Goal: Transaction & Acquisition: Purchase product/service

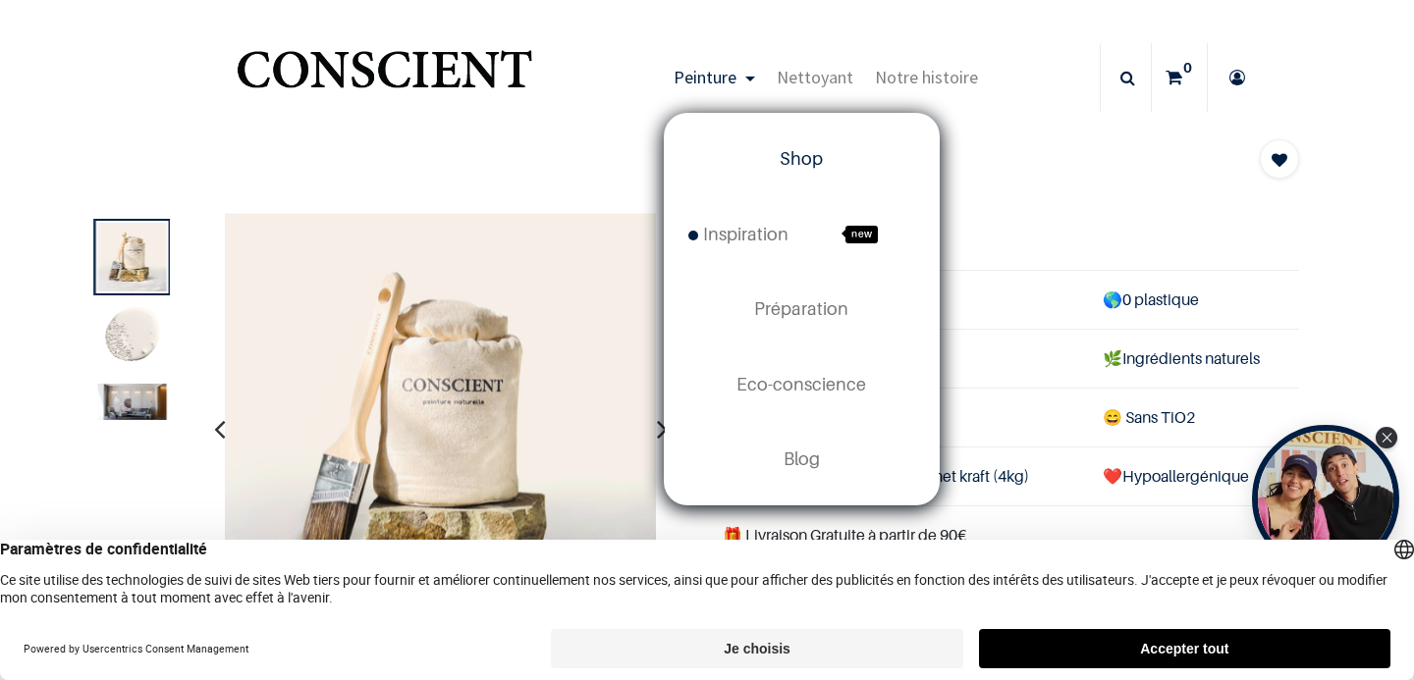
click at [816, 163] on span "Shop" at bounding box center [800, 158] width 43 height 21
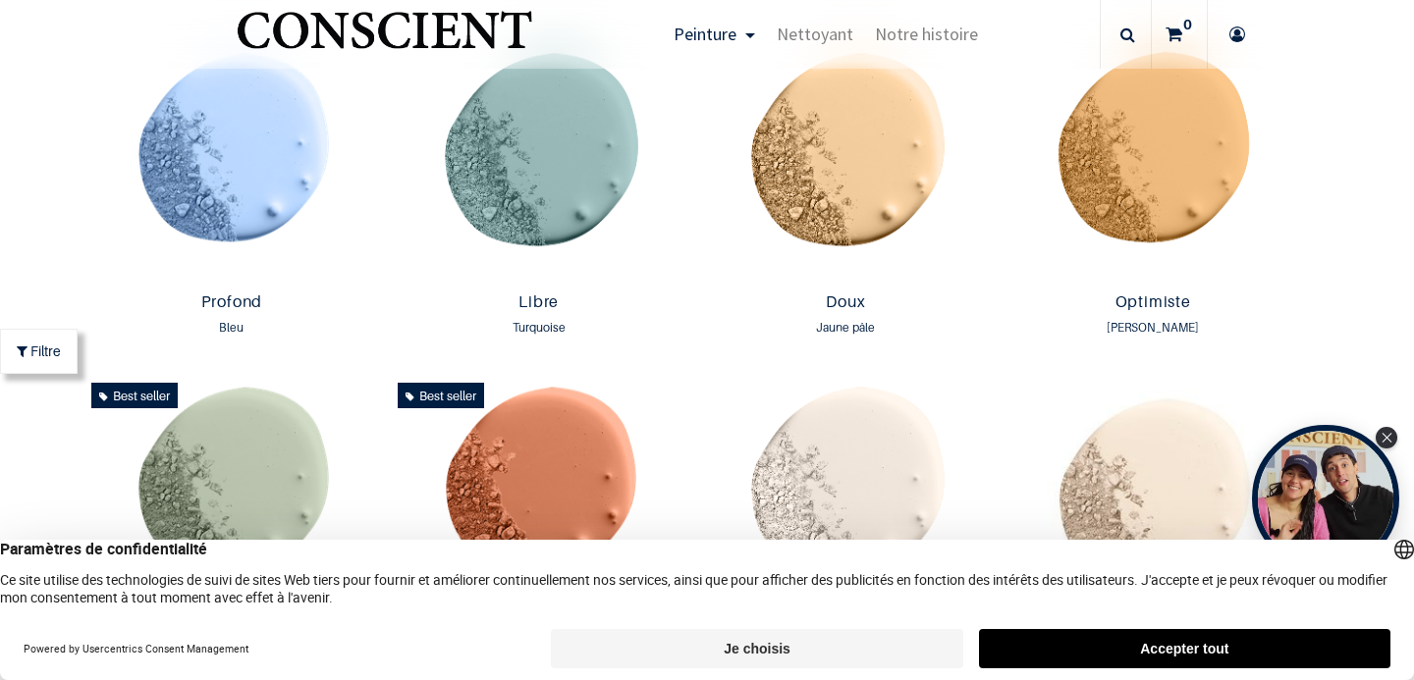
scroll to position [1383, 0]
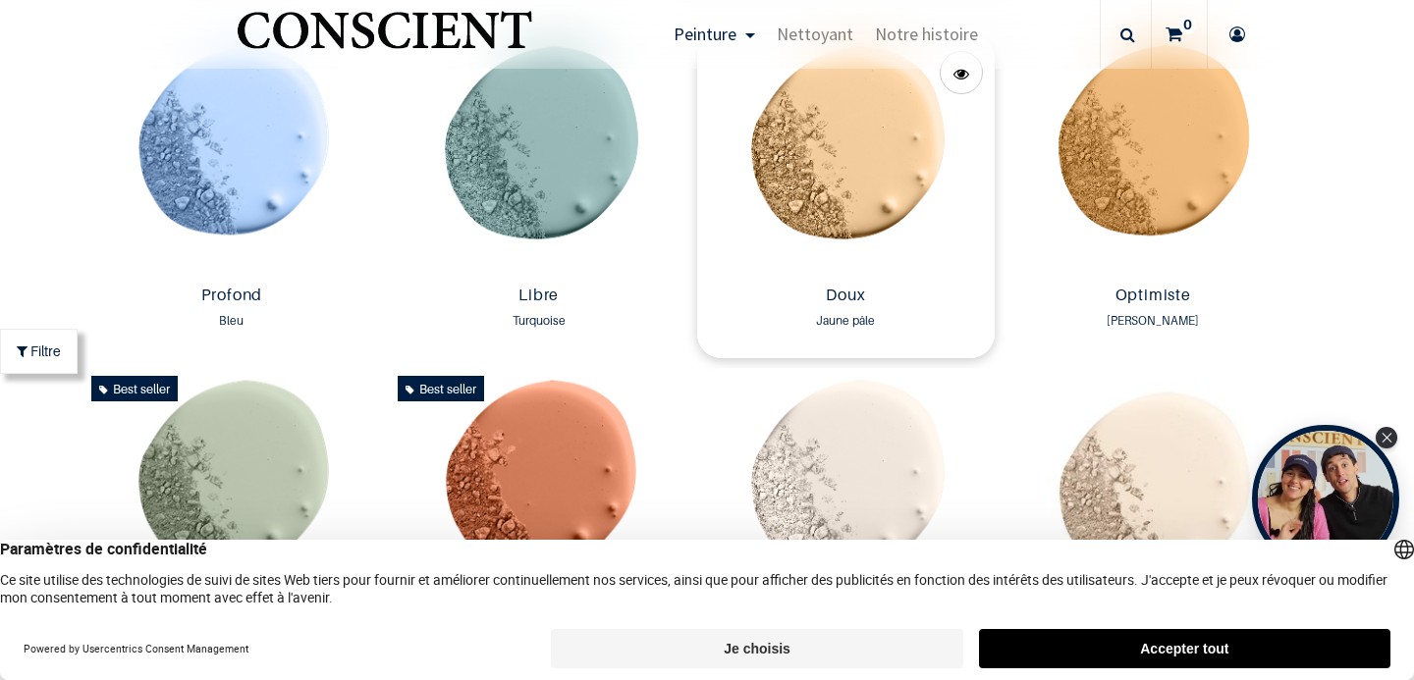
click at [859, 204] on img at bounding box center [845, 155] width 297 height 243
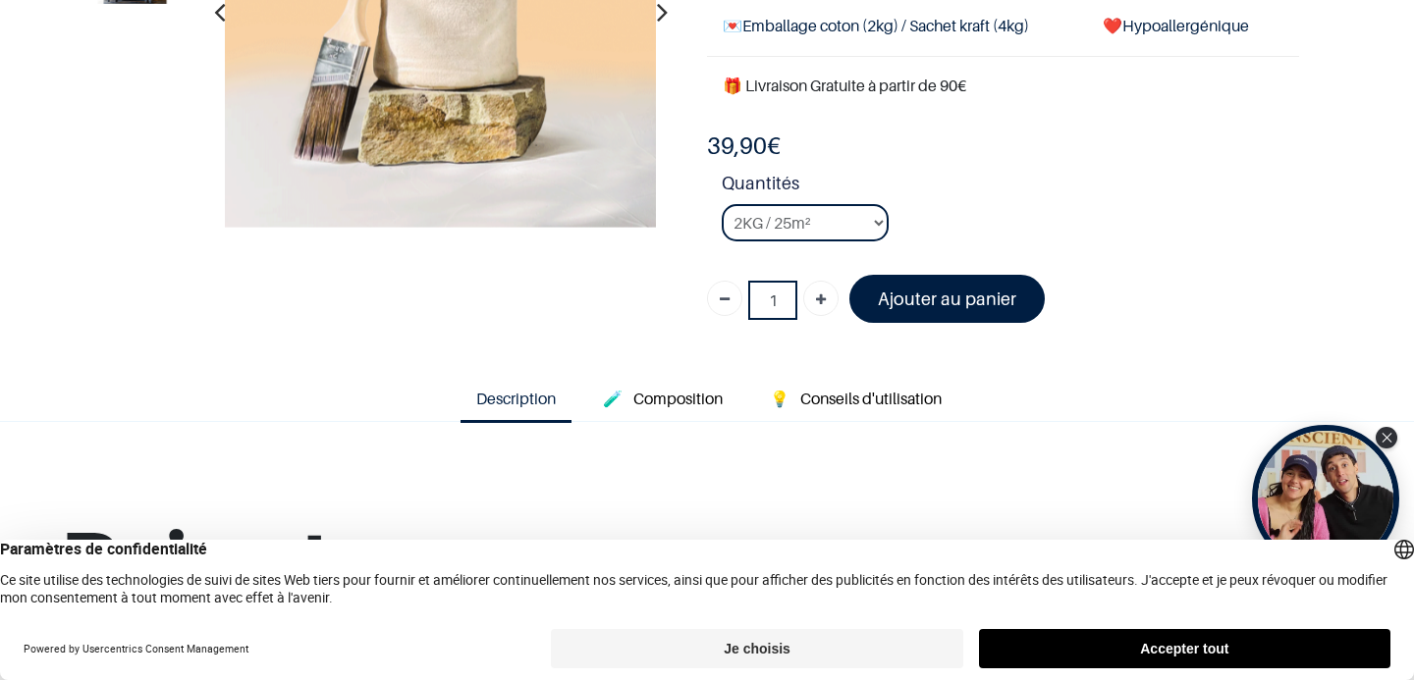
scroll to position [322, 0]
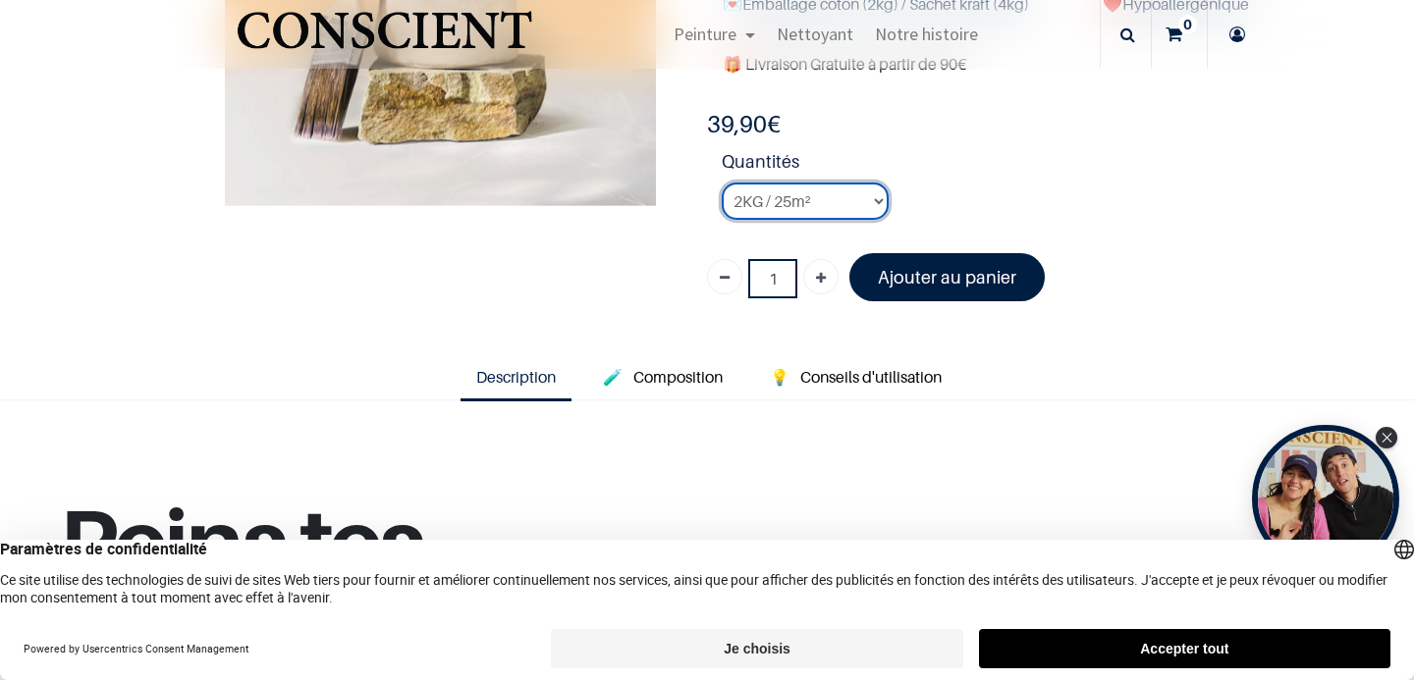
click at [817, 188] on select "2KG / 25m² 4KG / 50m² 8KG / 100m² Testeur" at bounding box center [805, 201] width 167 height 37
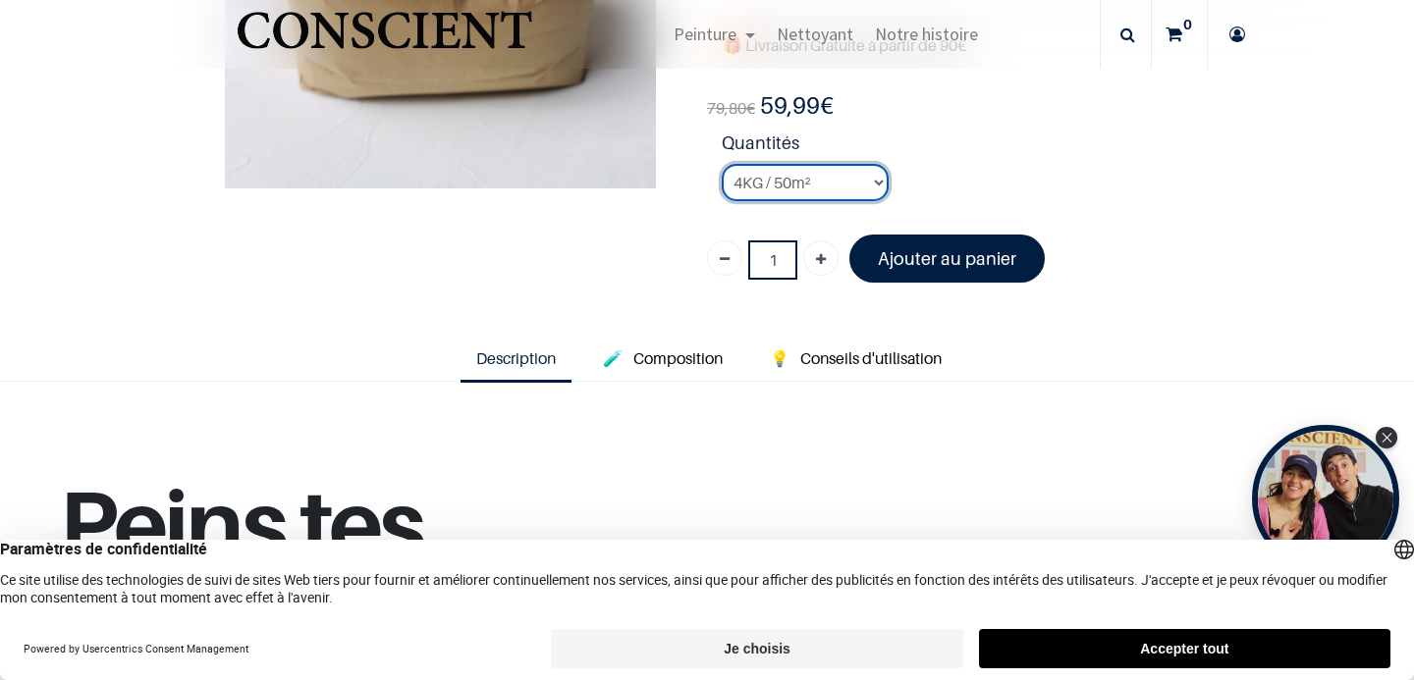
scroll to position [333, 0]
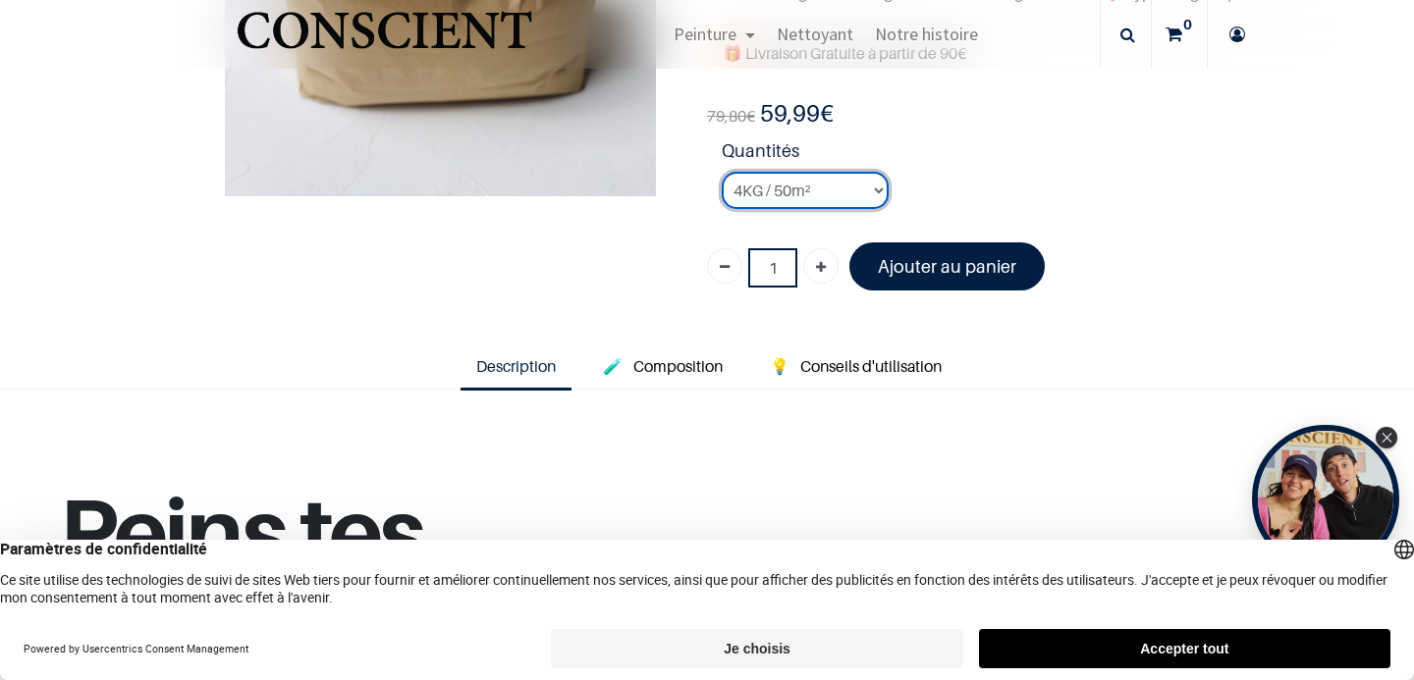
click at [817, 193] on select "2KG / 25m² 4KG / 50m² 8KG / 100m² Testeur" at bounding box center [805, 190] width 167 height 37
select select "46"
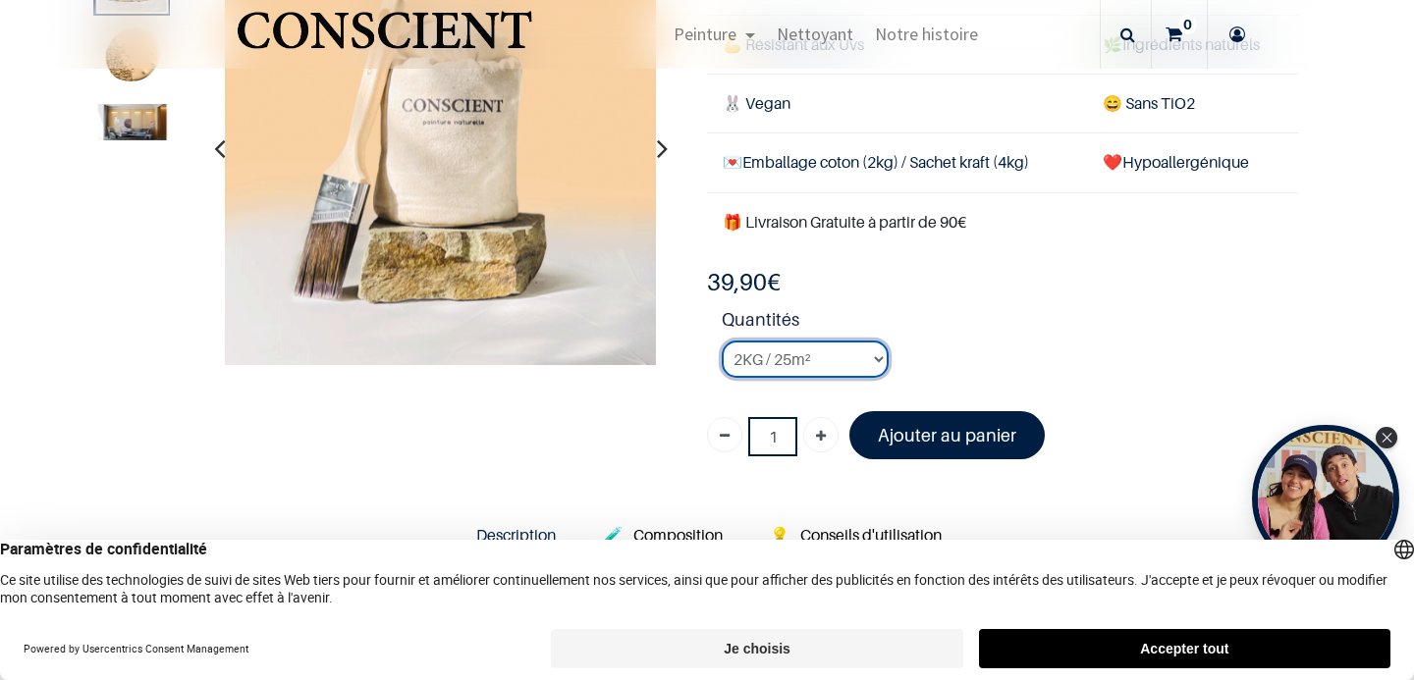
scroll to position [390, 0]
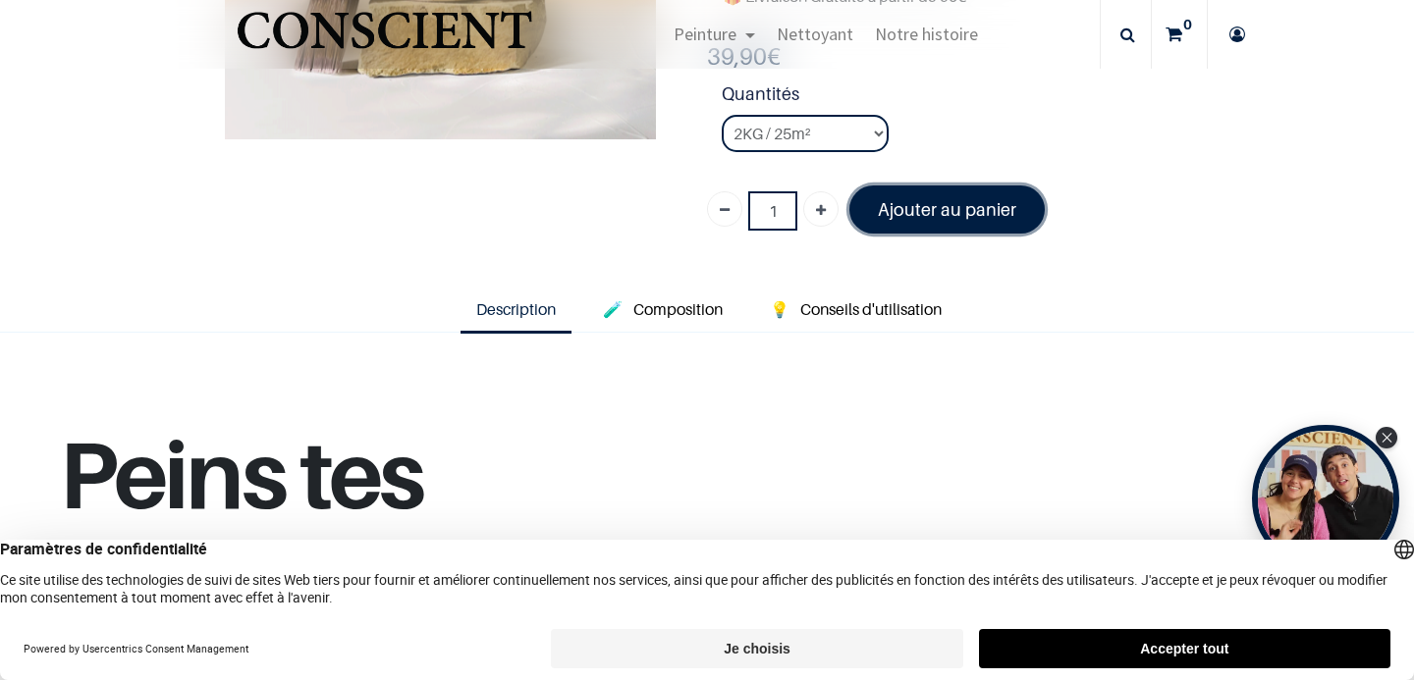
click at [945, 205] on font "Ajouter au panier" at bounding box center [947, 209] width 138 height 21
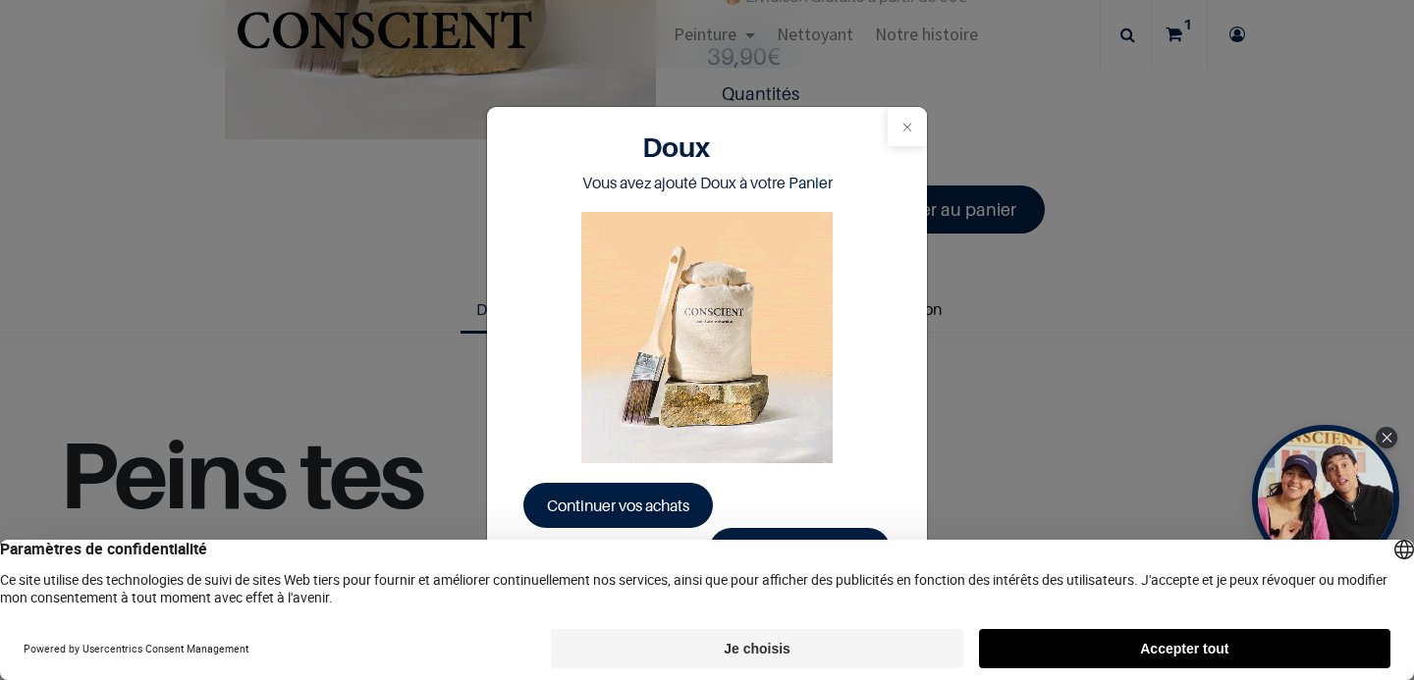
click at [914, 130] on button "Close" at bounding box center [906, 126] width 39 height 39
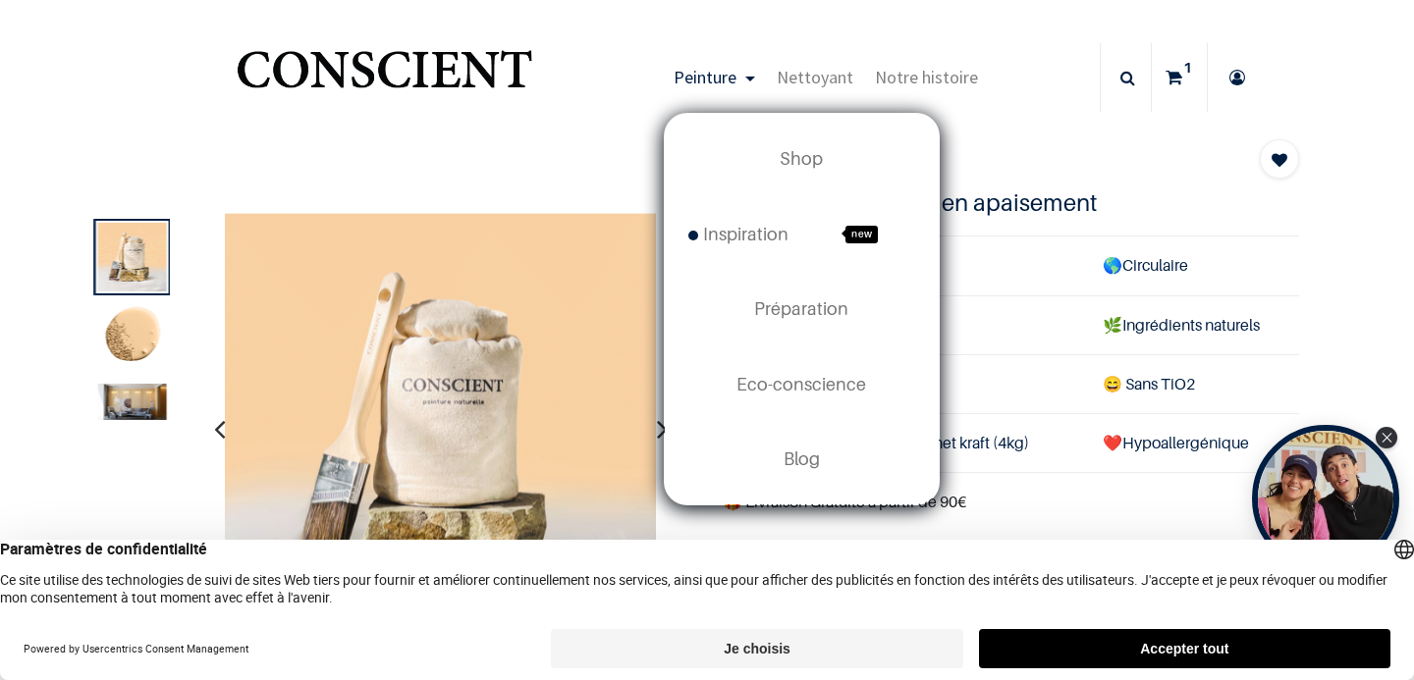
click at [732, 76] on span "Peinture" at bounding box center [704, 77] width 63 height 23
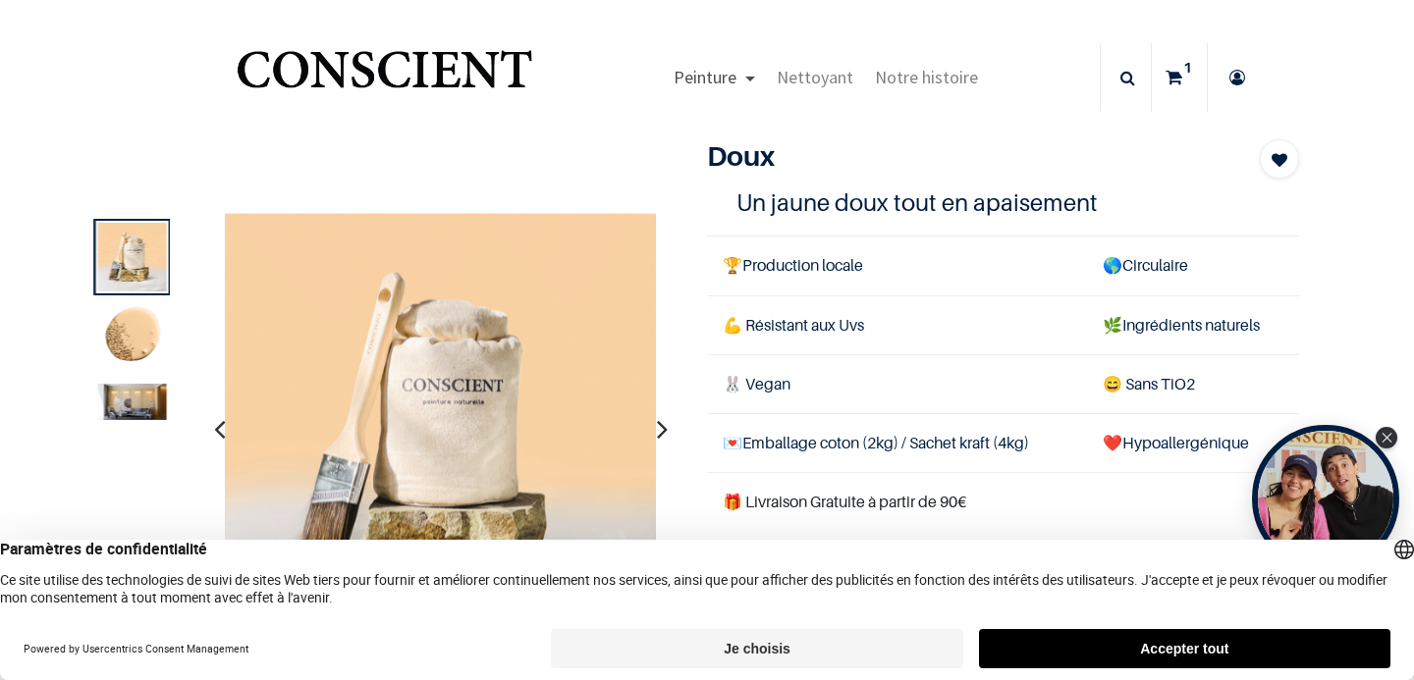
click at [748, 80] on link "Peinture" at bounding box center [714, 77] width 103 height 69
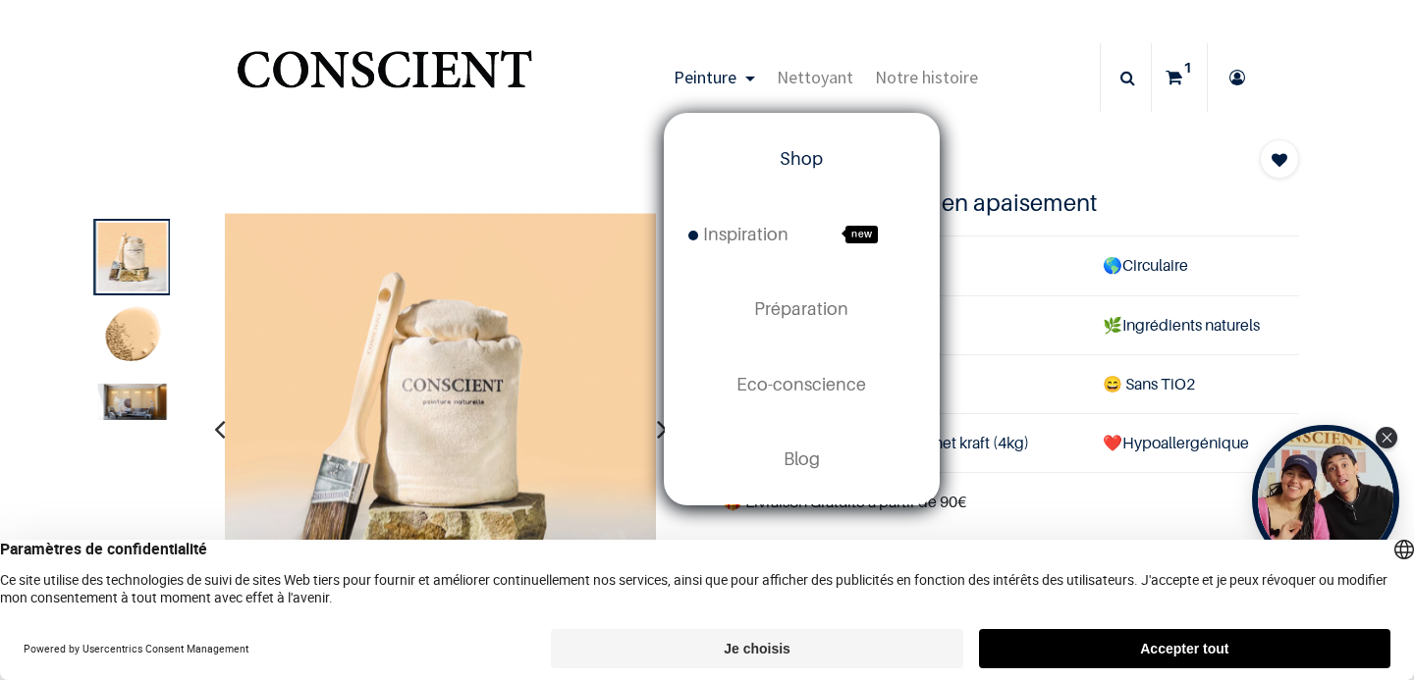
click at [784, 149] on span "Shop" at bounding box center [800, 158] width 43 height 21
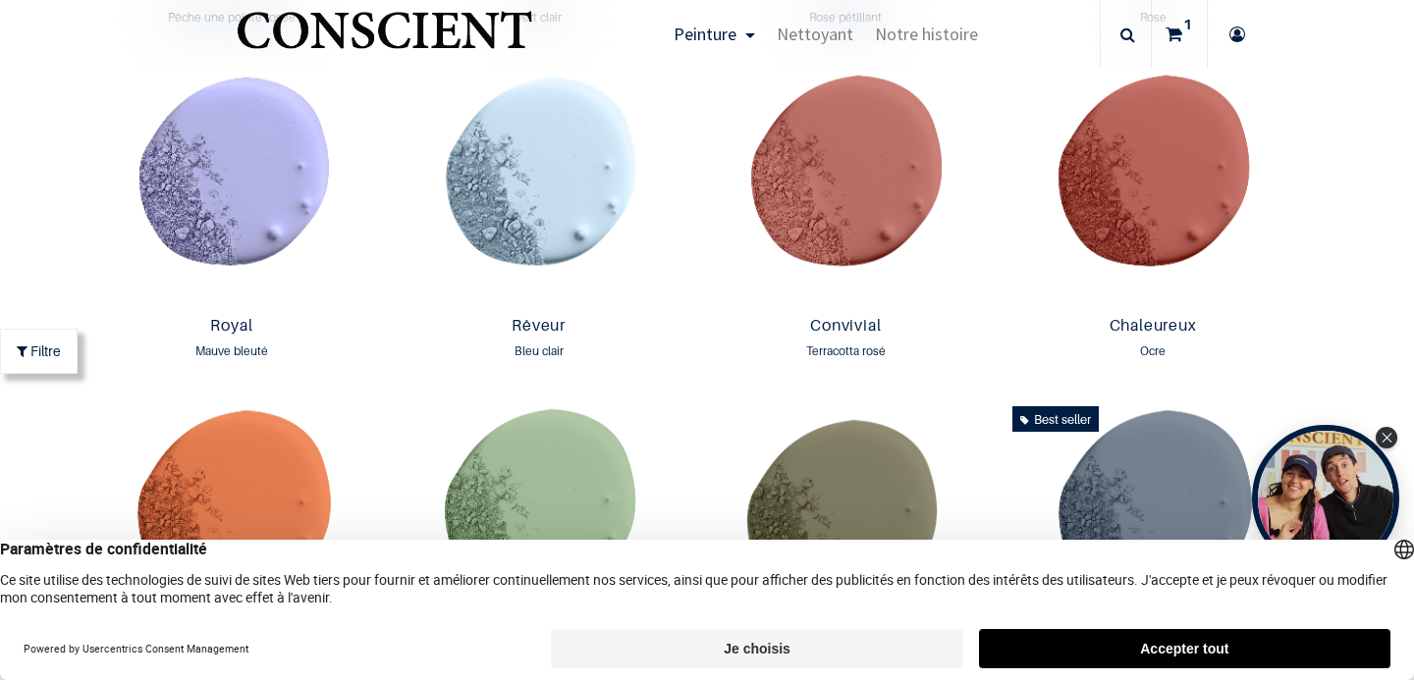
scroll to position [2345, 0]
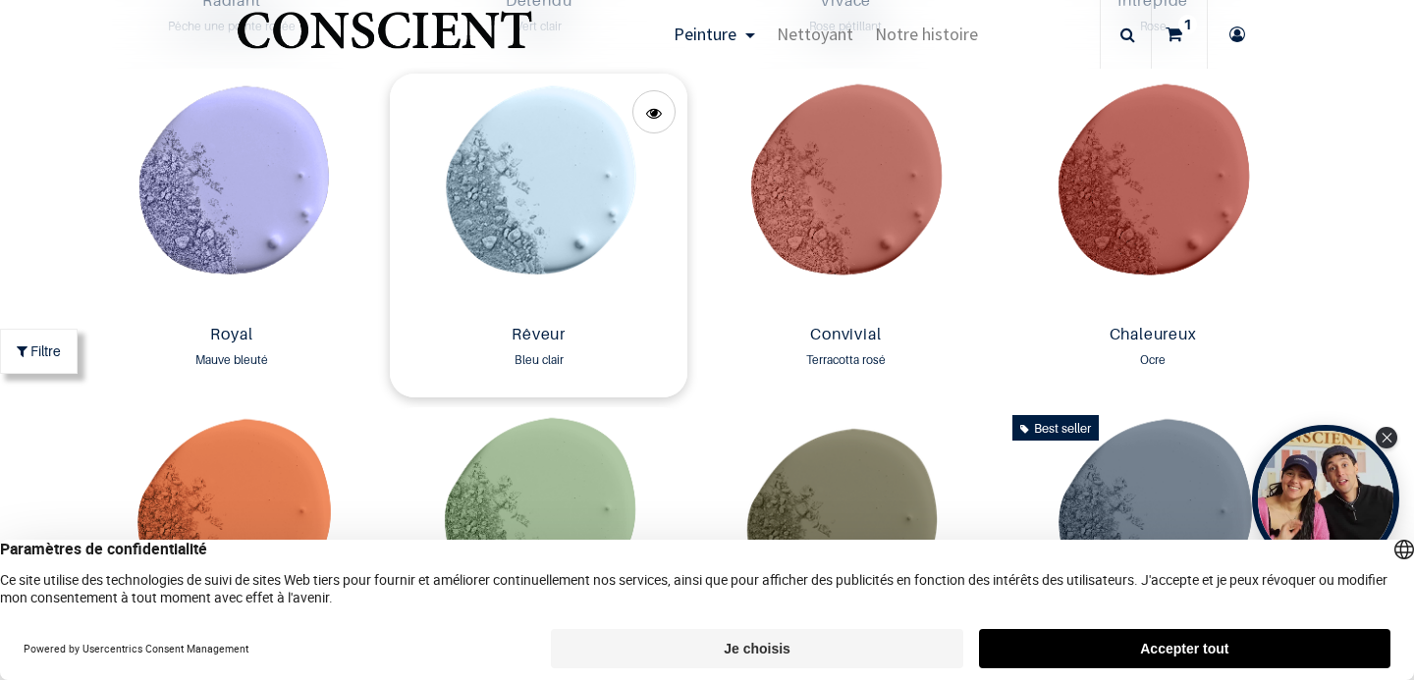
click at [488, 269] on img at bounding box center [538, 195] width 297 height 243
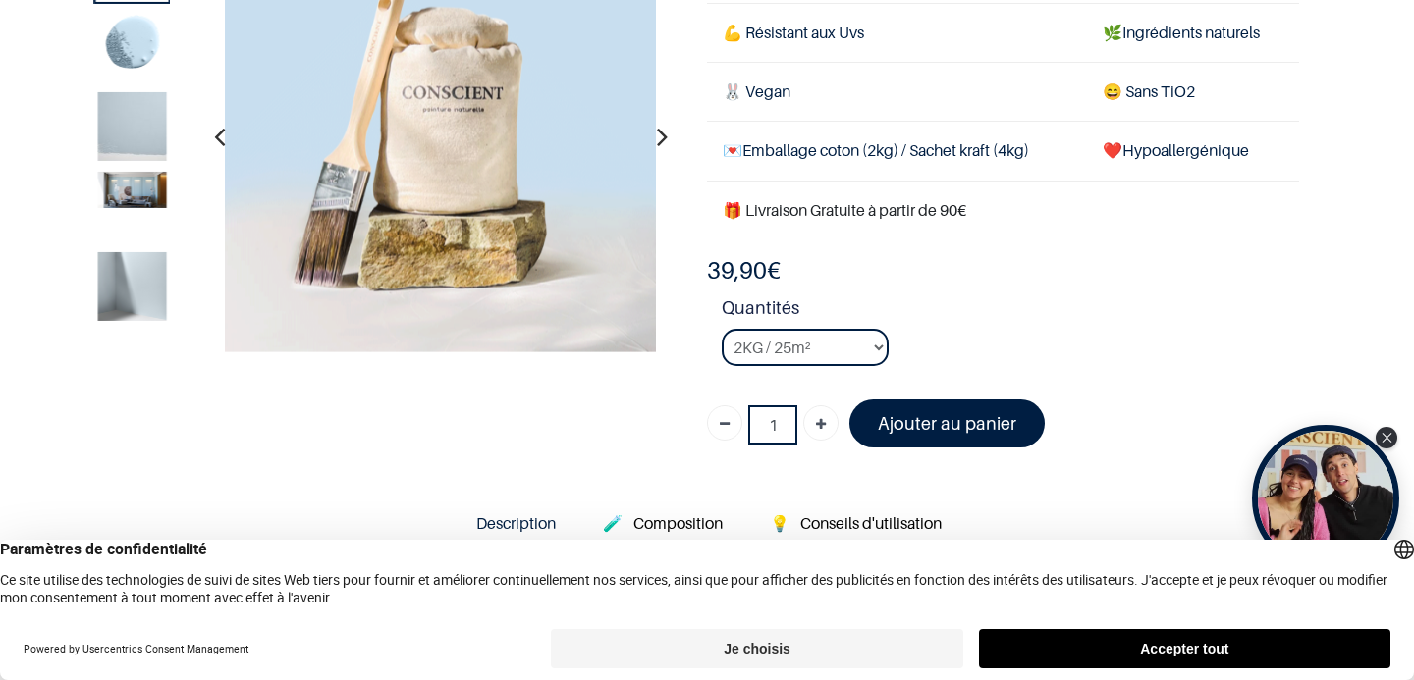
scroll to position [251, 0]
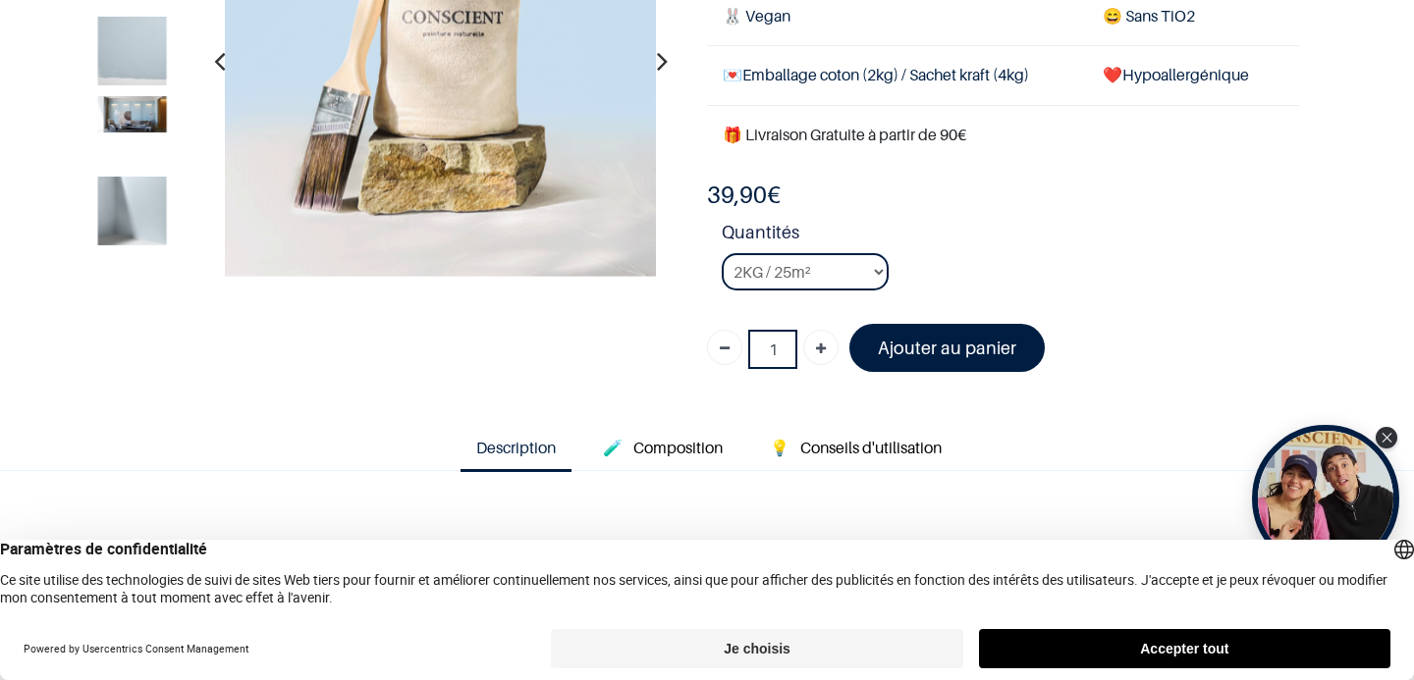
click at [158, 76] on img at bounding box center [132, 50] width 69 height 69
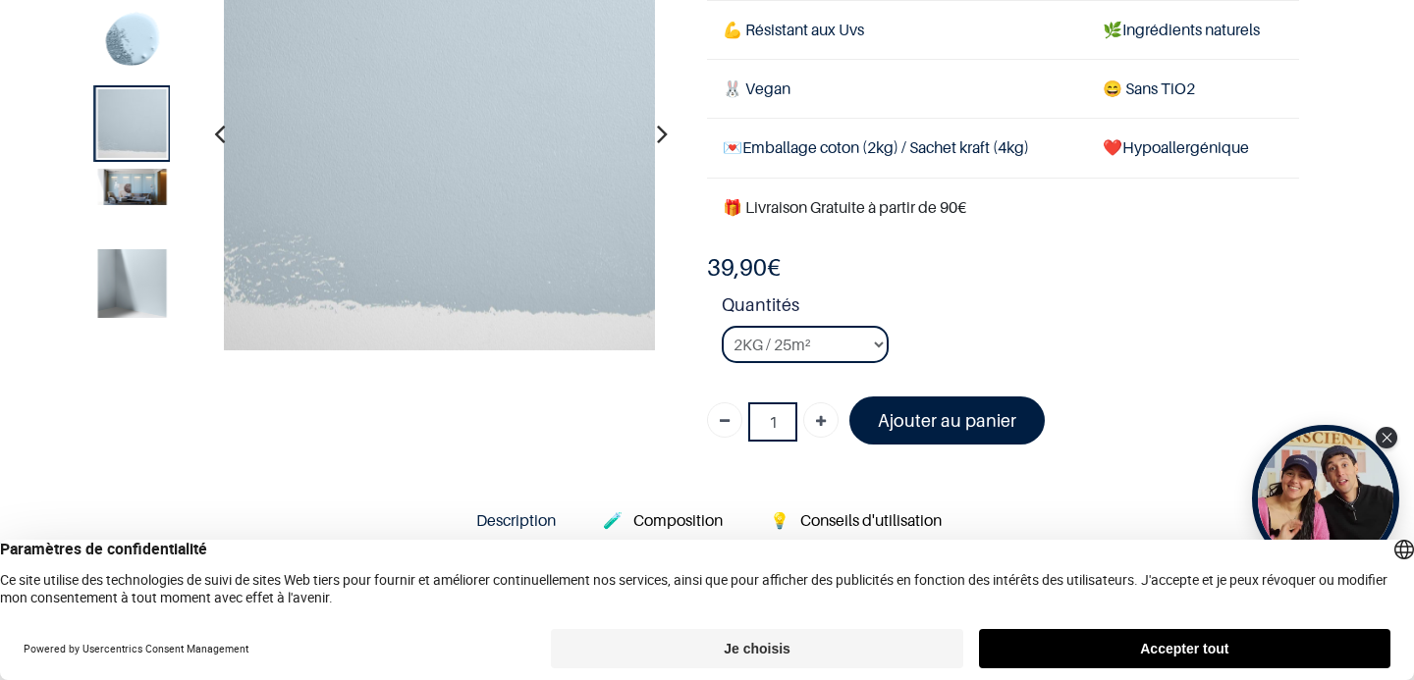
scroll to position [147, 0]
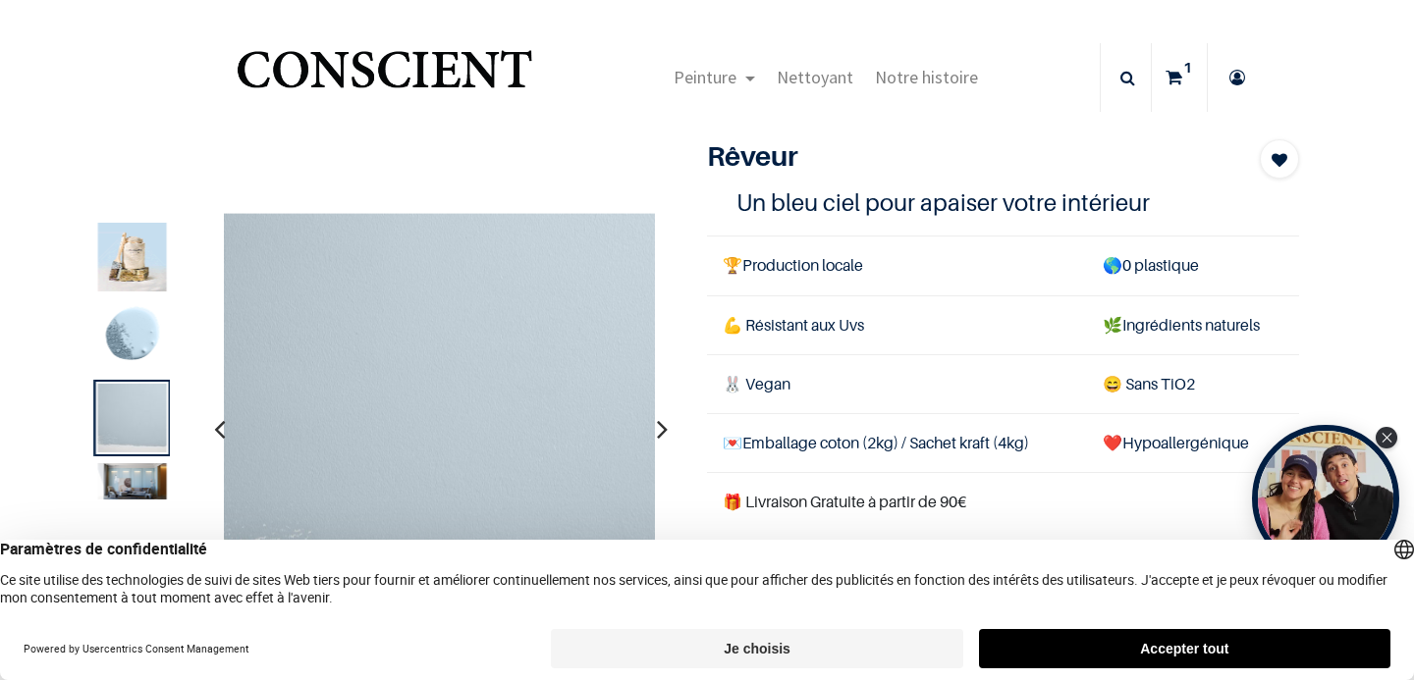
click at [1186, 82] on link "1" at bounding box center [1179, 77] width 55 height 69
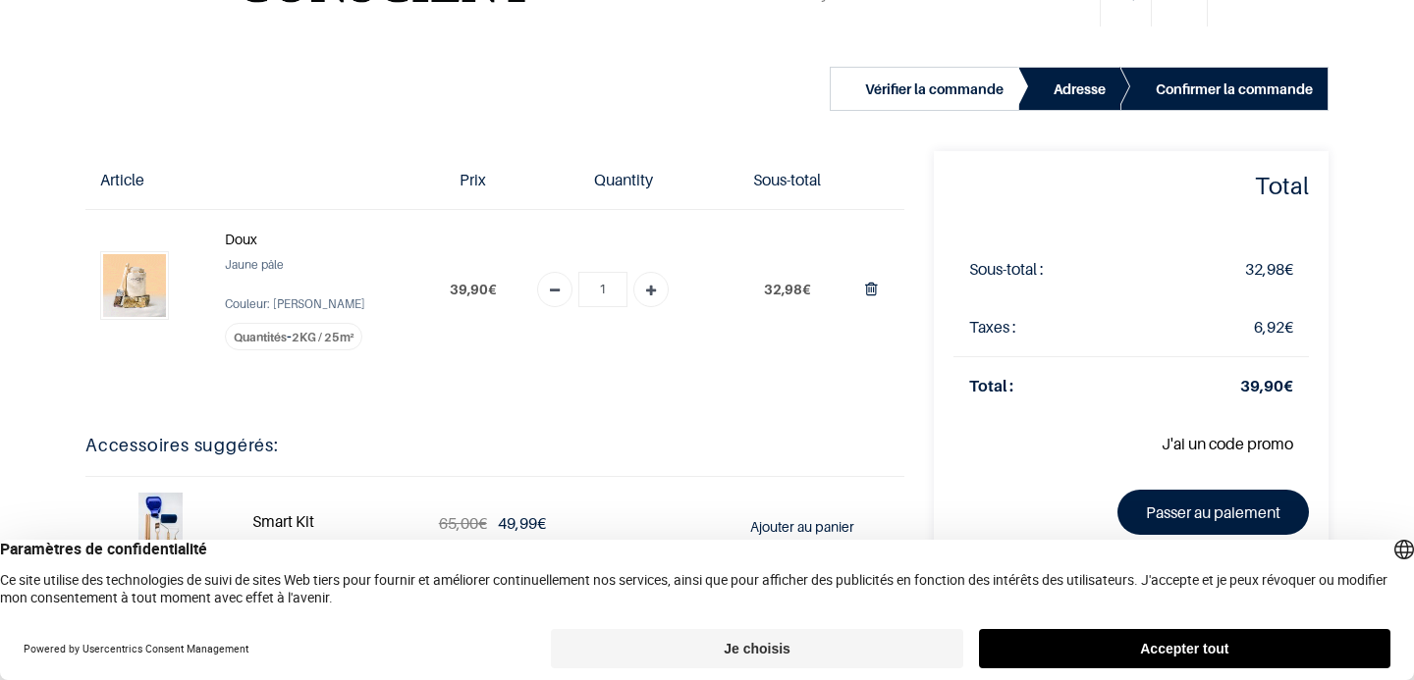
scroll to position [350, 0]
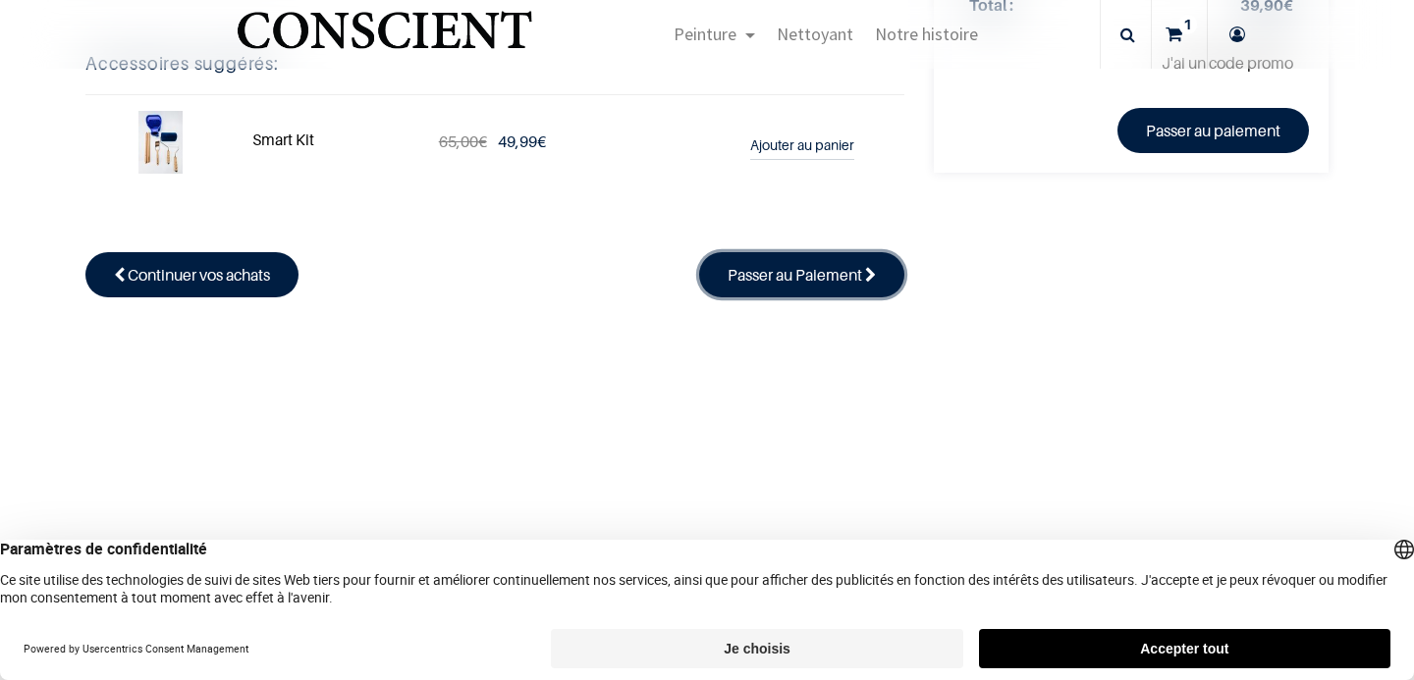
click at [851, 274] on span "Passer au Paiement" at bounding box center [794, 275] width 134 height 20
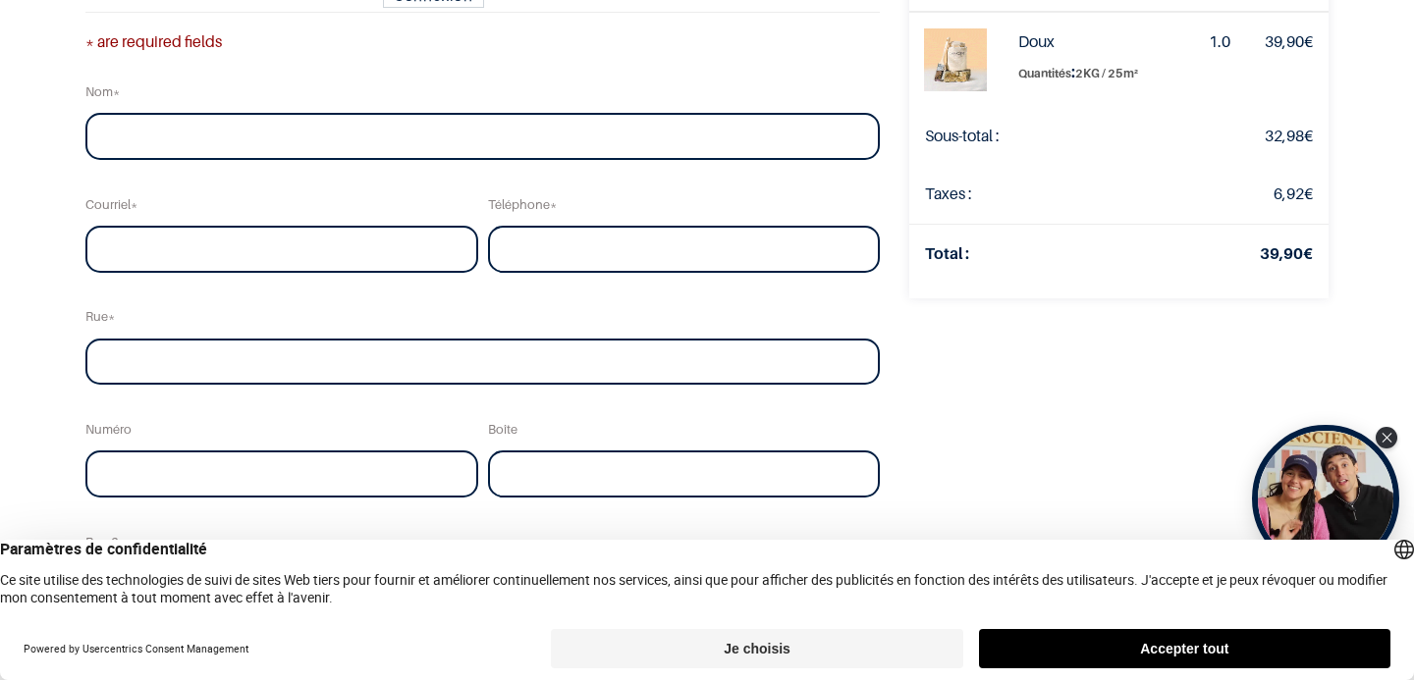
scroll to position [173, 0]
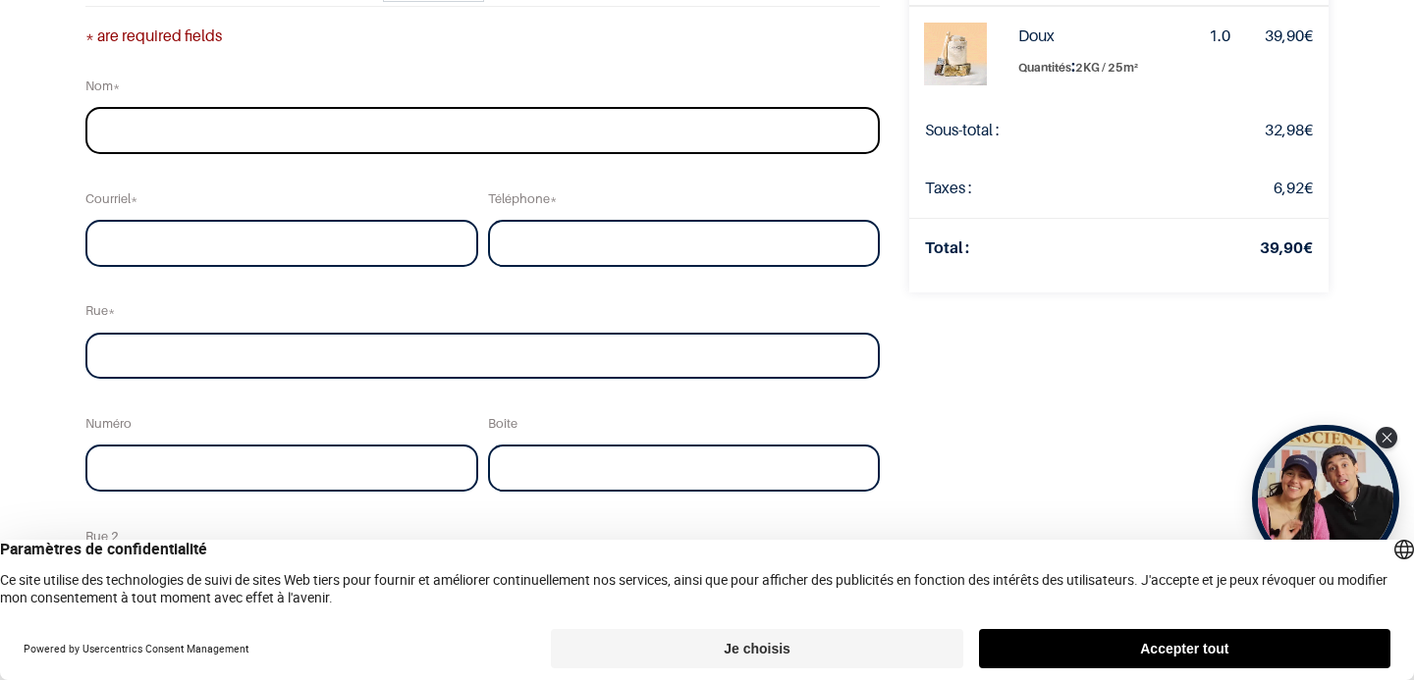
click at [605, 128] on input "text" at bounding box center [482, 130] width 794 height 47
type input "Hemery"
type input "[EMAIL_ADDRESS][PERSON_NAME][DOMAIN_NAME]"
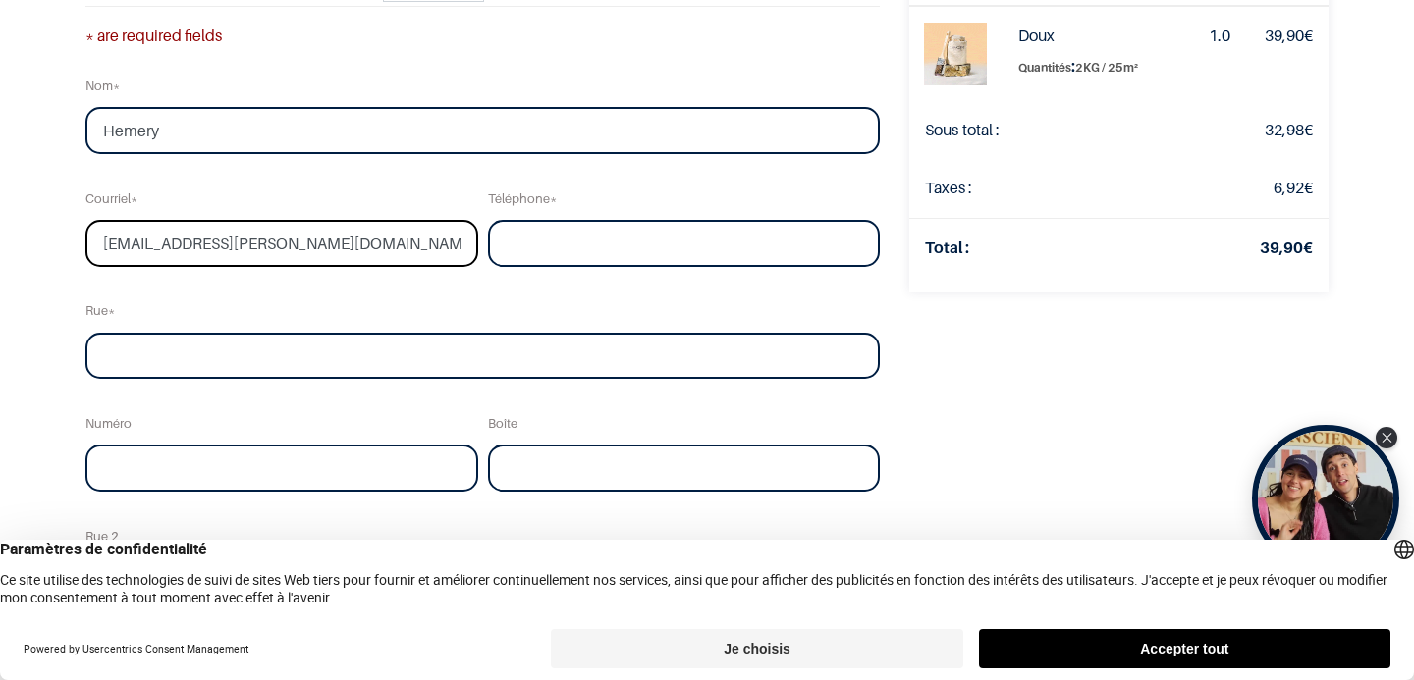
type input "Raaffpark"
type input "5"
type input "Eynatten"
type input "4731"
select select "20"
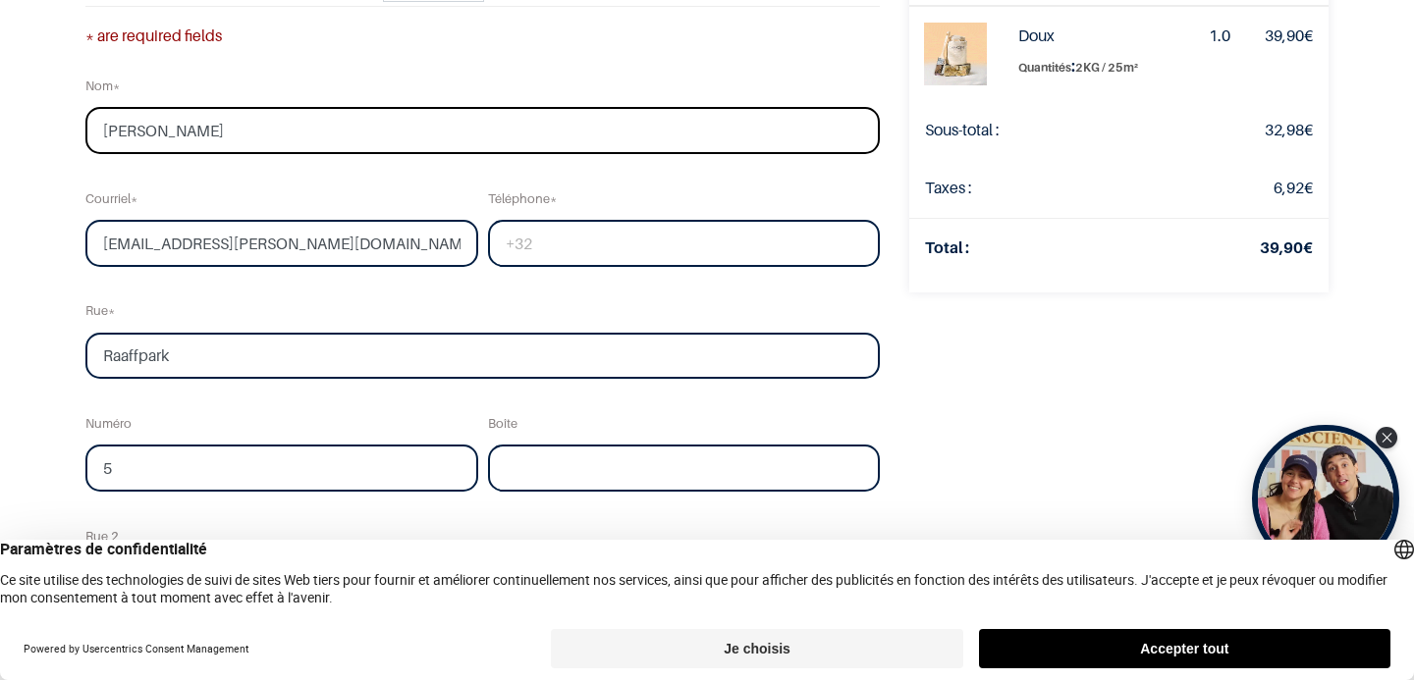
type input "[PERSON_NAME]"
click at [560, 248] on input "tel" at bounding box center [684, 243] width 393 height 47
type input "0471074405"
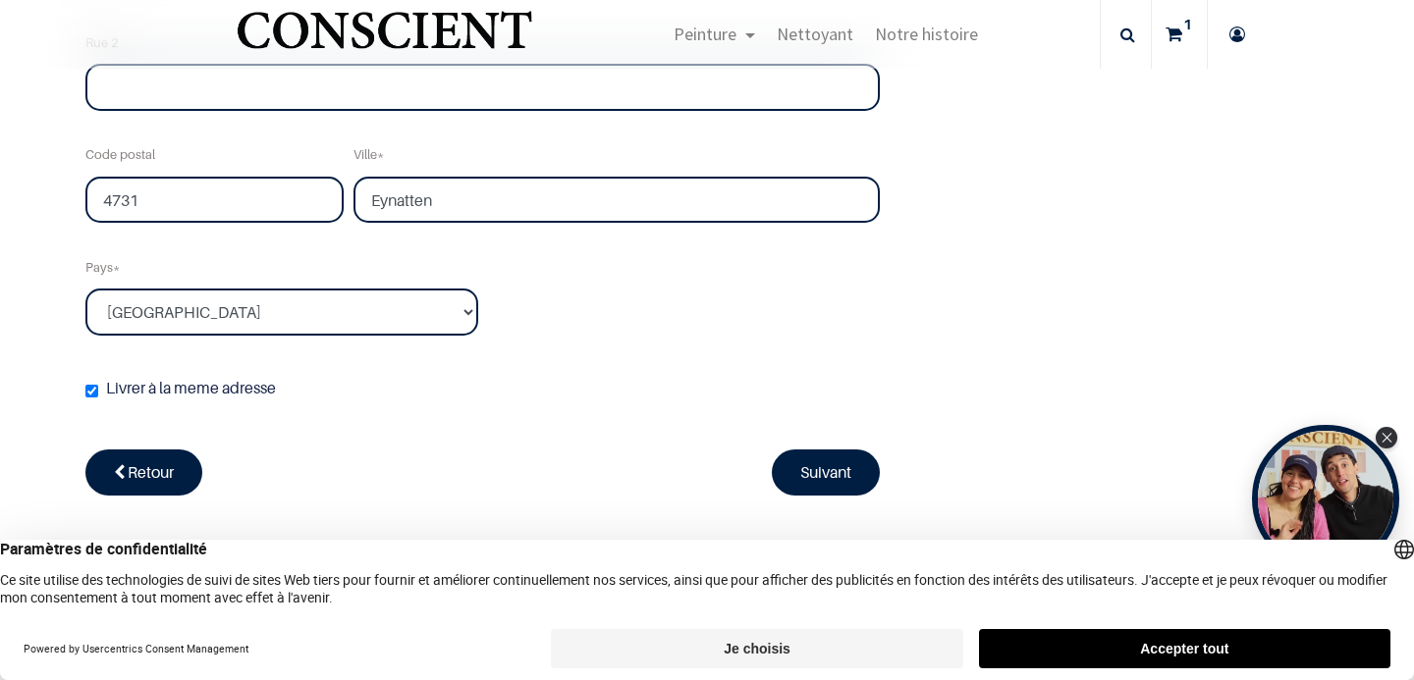
scroll to position [680, 0]
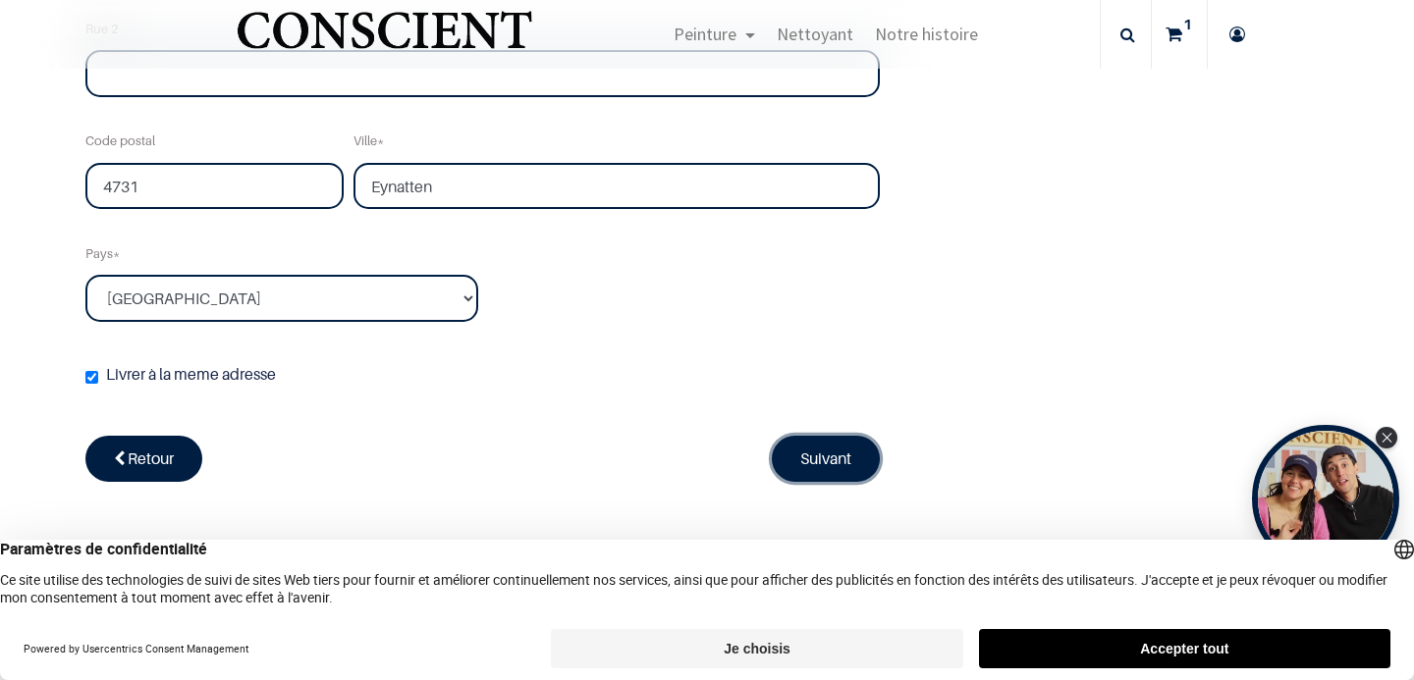
click at [797, 451] on link "Suivant" at bounding box center [826, 458] width 108 height 45
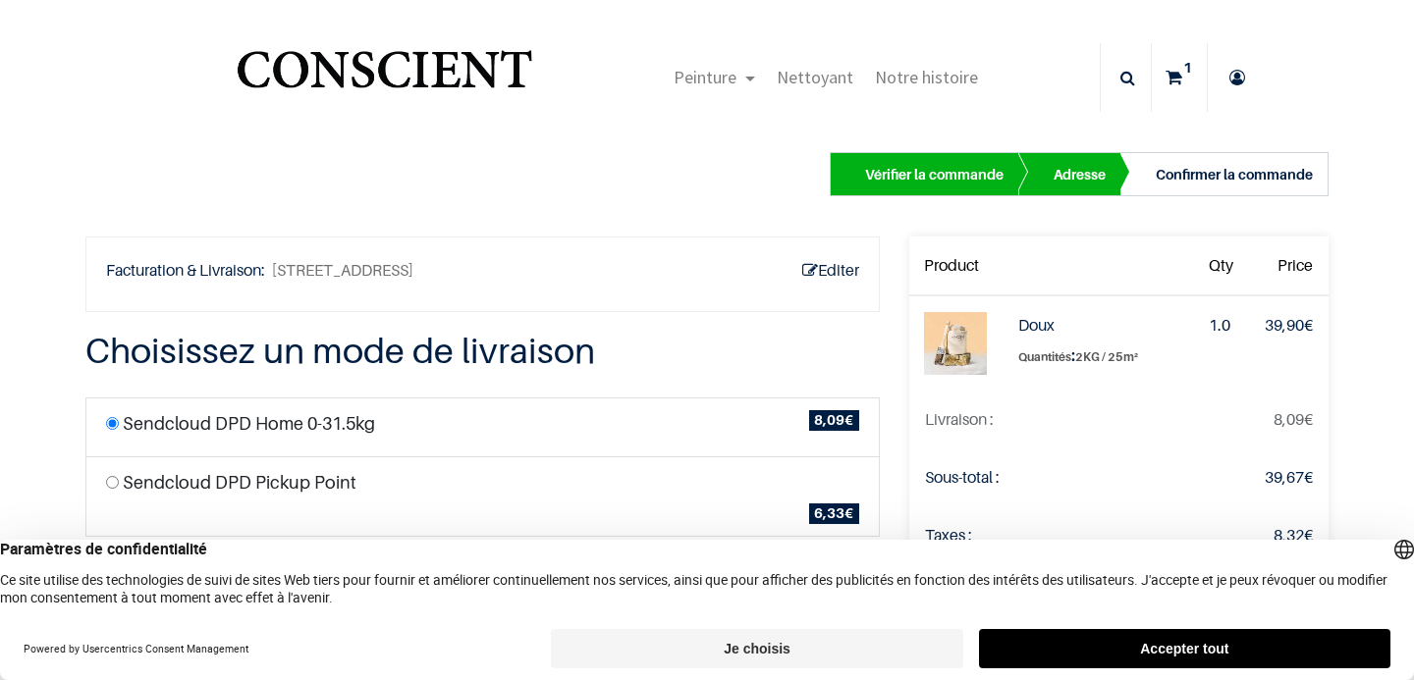
scroll to position [249, 0]
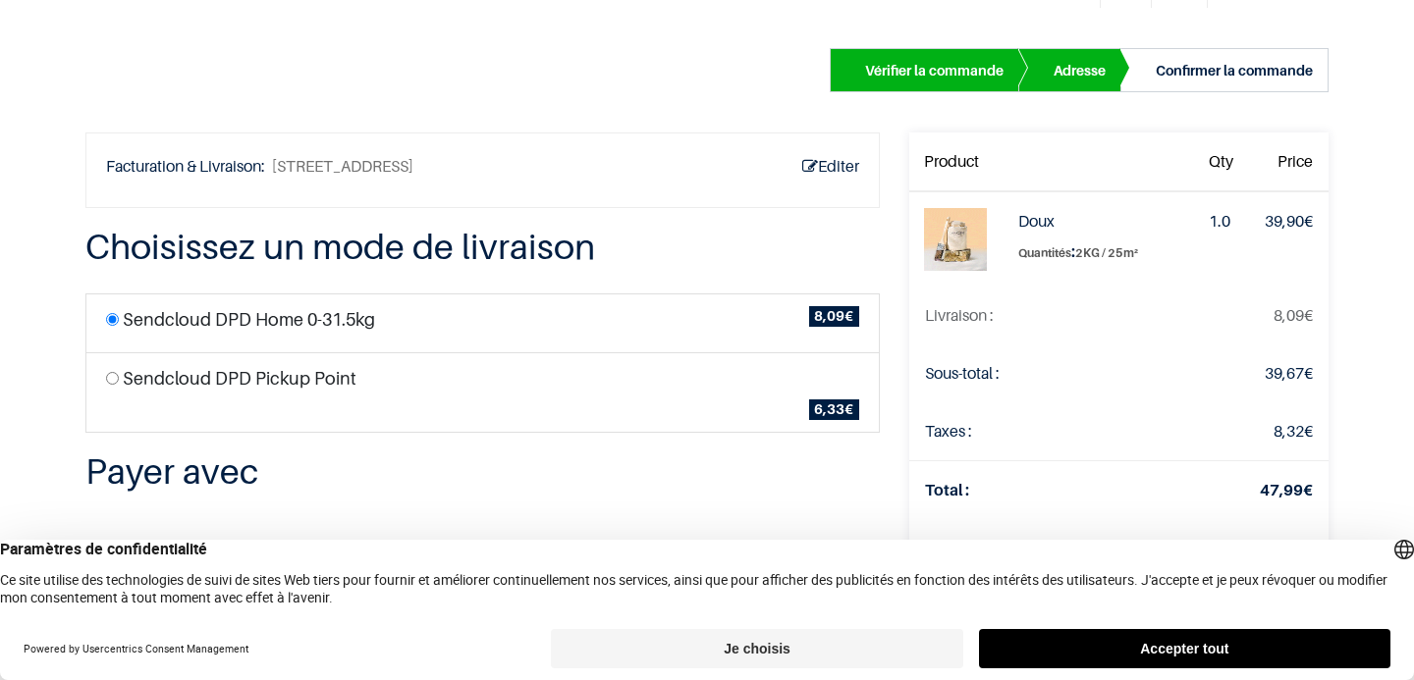
scroll to position [119, 0]
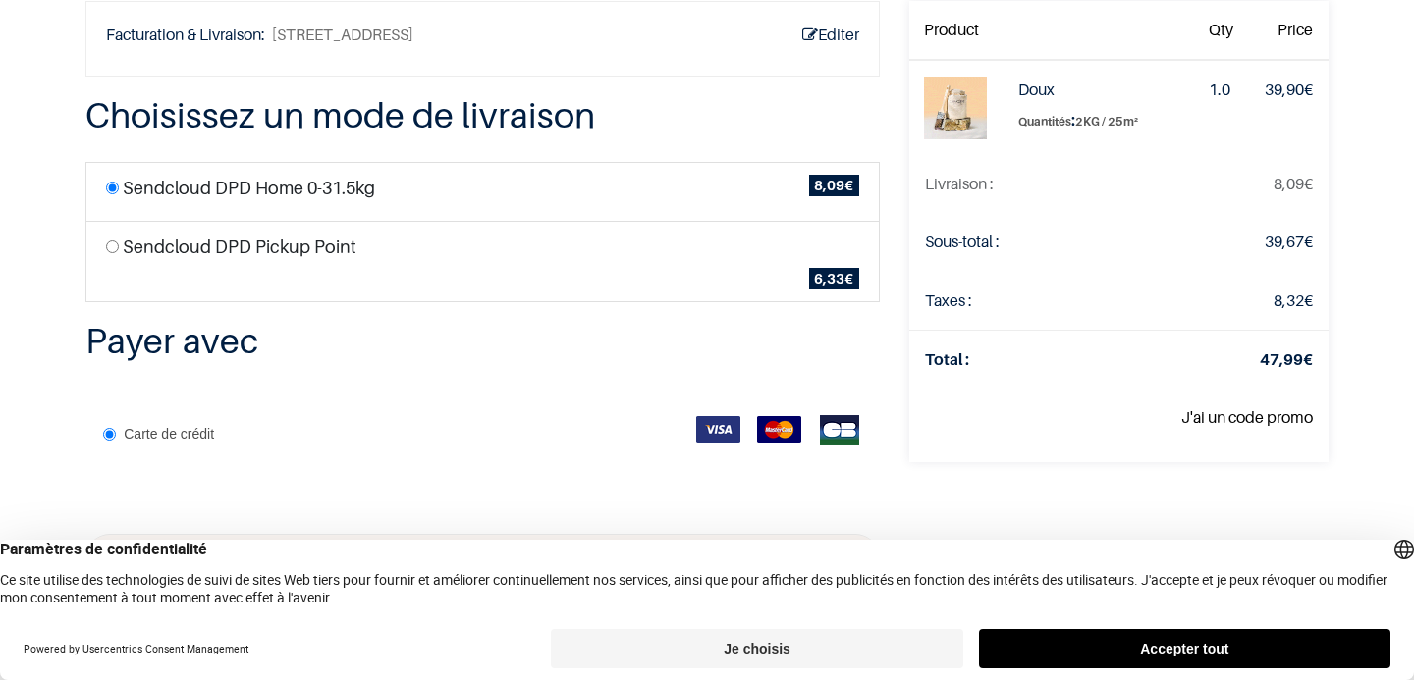
click at [289, 251] on label "Sendcloud DPD Pickup Point" at bounding box center [240, 247] width 234 height 27
radio input "true"
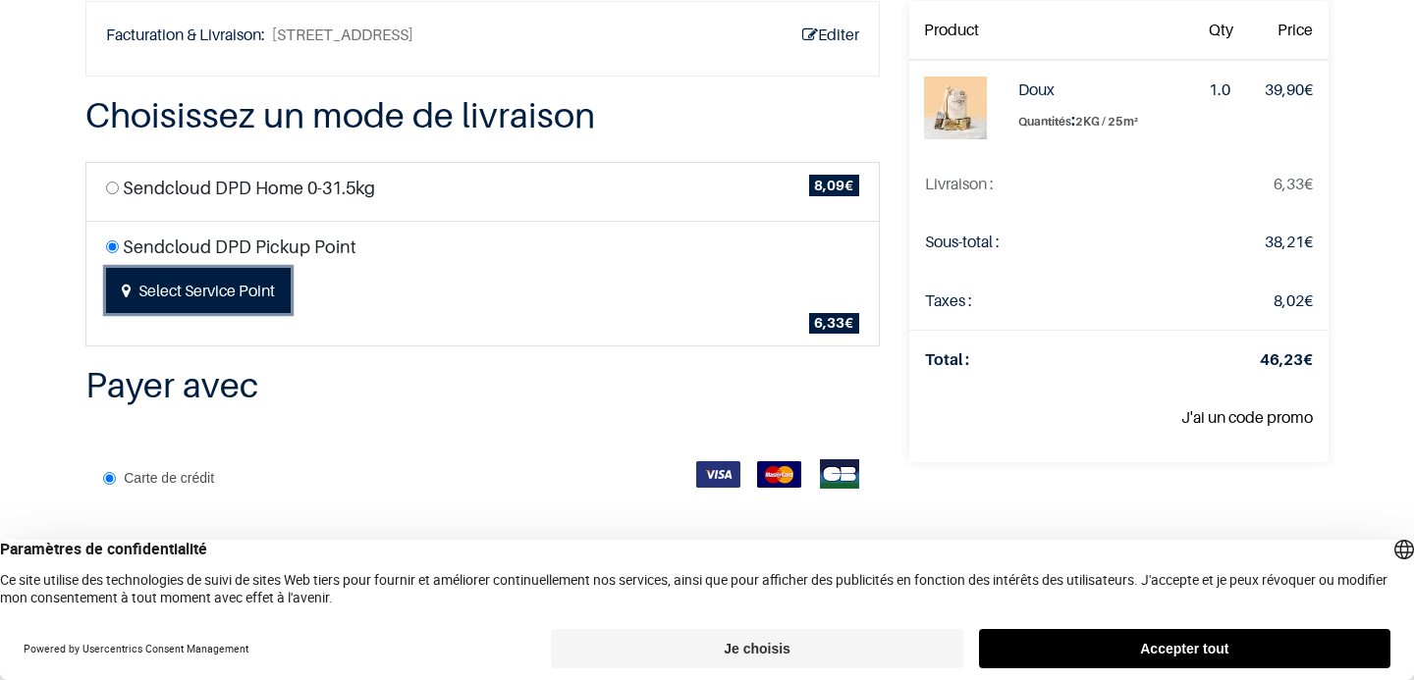
click at [259, 297] on button "Select Service Point" at bounding box center [198, 290] width 185 height 45
